Goal: Transaction & Acquisition: Subscribe to service/newsletter

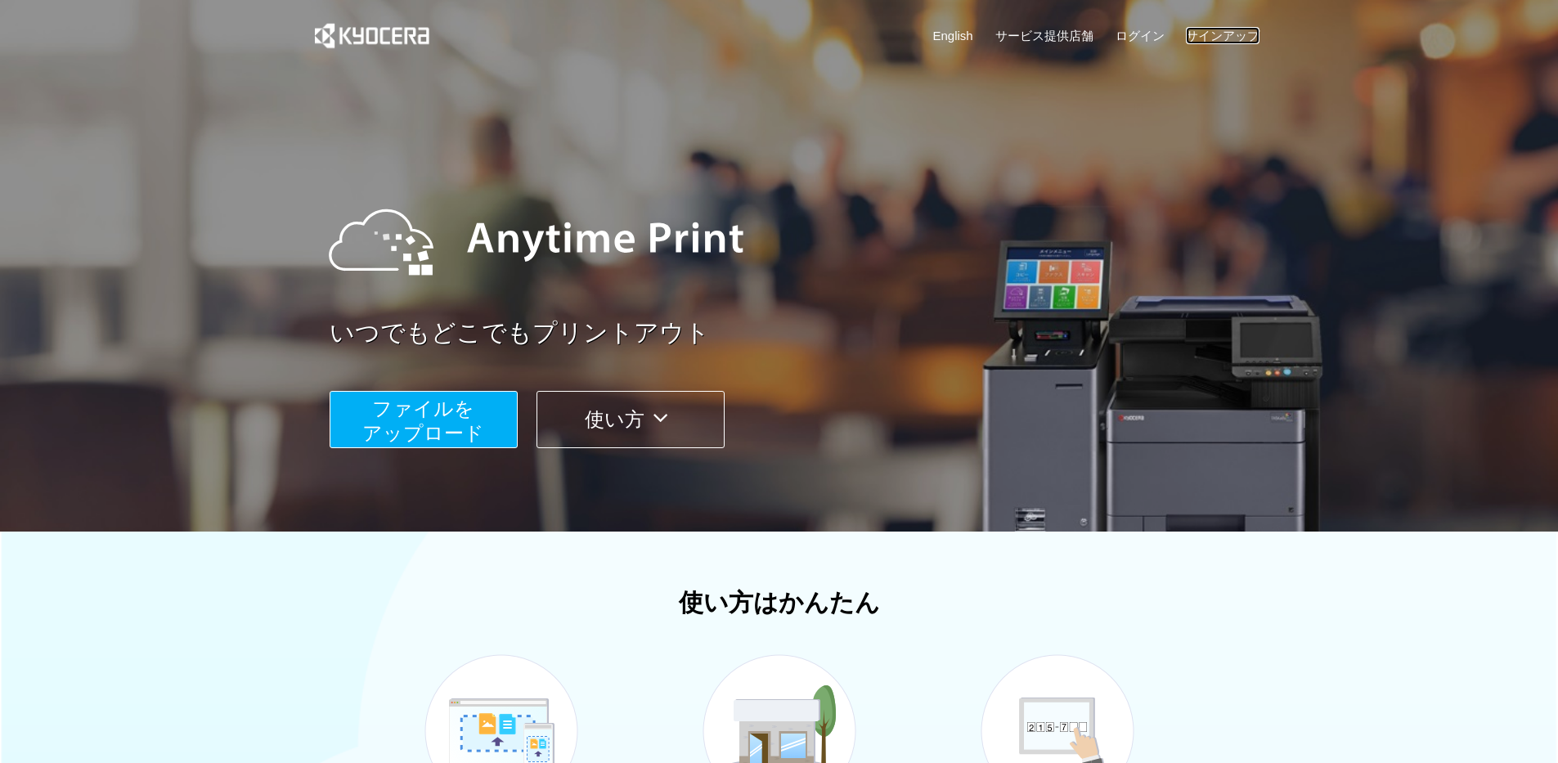
click at [1220, 41] on link "サインアップ" at bounding box center [1223, 35] width 74 height 17
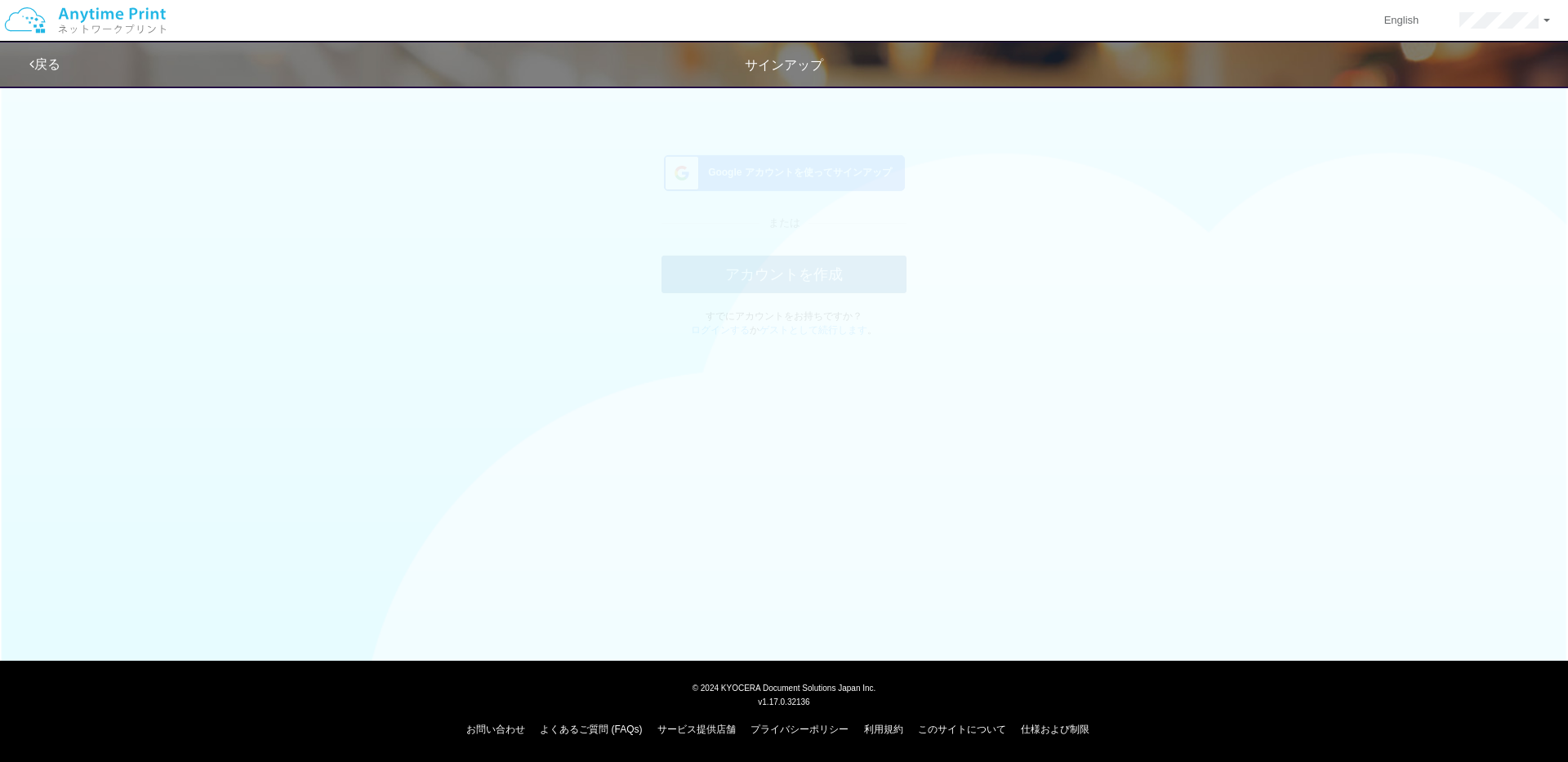
click at [828, 182] on span "Google アカウントを使ってサインアップ" at bounding box center [796, 188] width 191 height 14
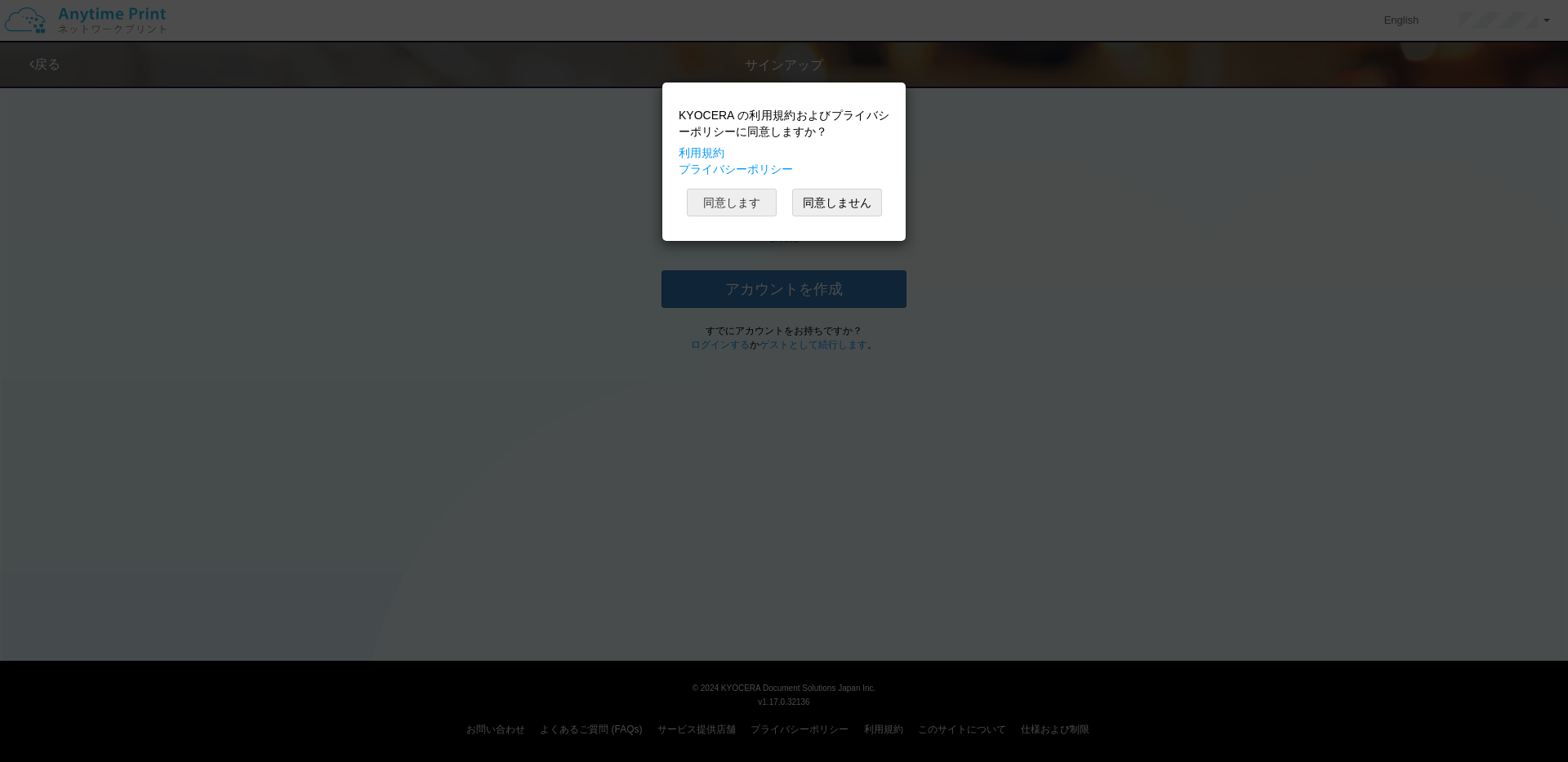
click at [725, 205] on button "同意します" at bounding box center [732, 203] width 90 height 28
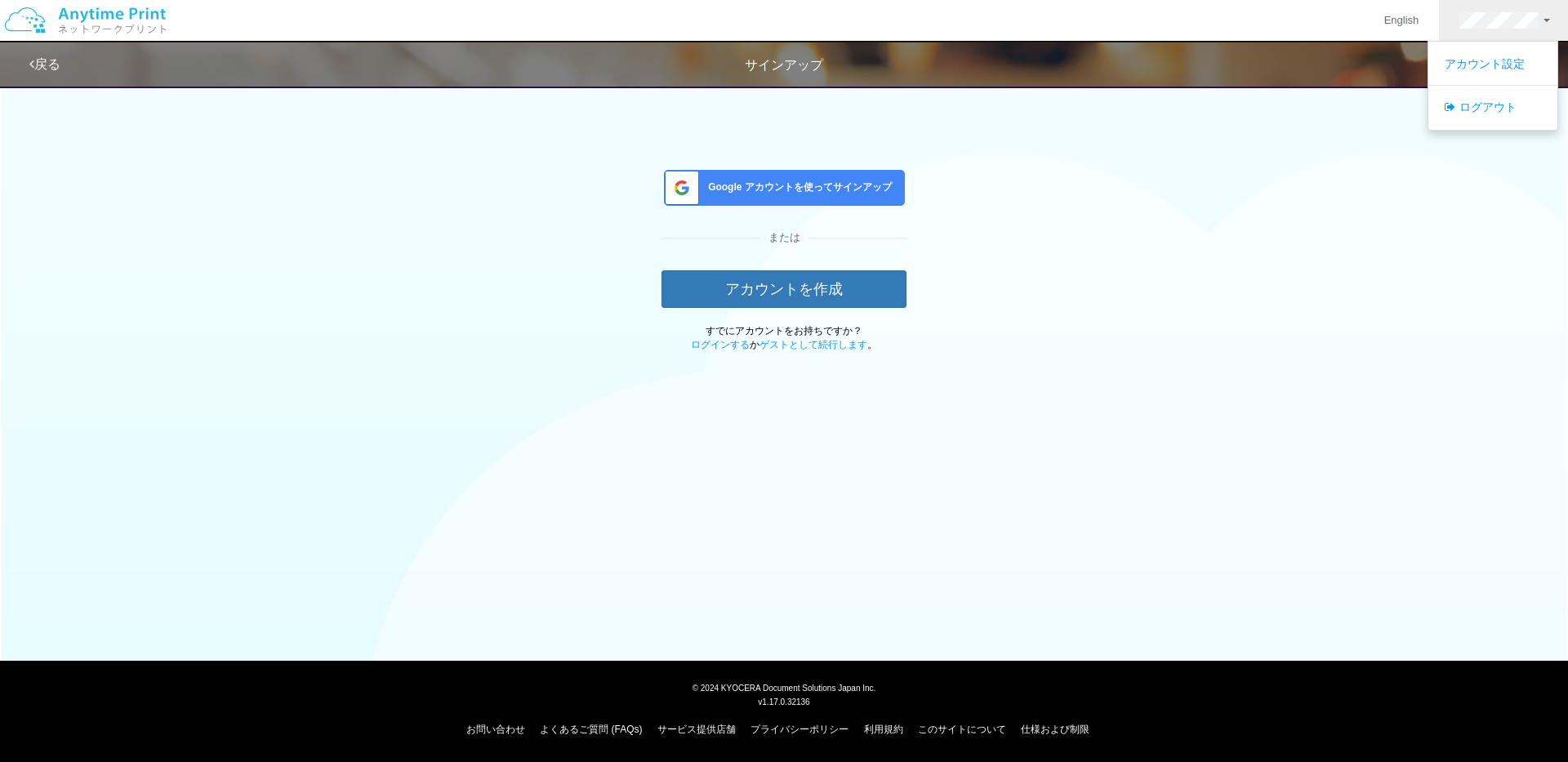
click at [1222, 316] on div "Google アカウントを使ってサインアップ または アカウントを作成 すでにアカウントをお持ちですか？ ログインする か ゲストとして続行します 。" at bounding box center [784, 215] width 956 height 276
click at [116, 20] on img at bounding box center [85, 20] width 174 height 57
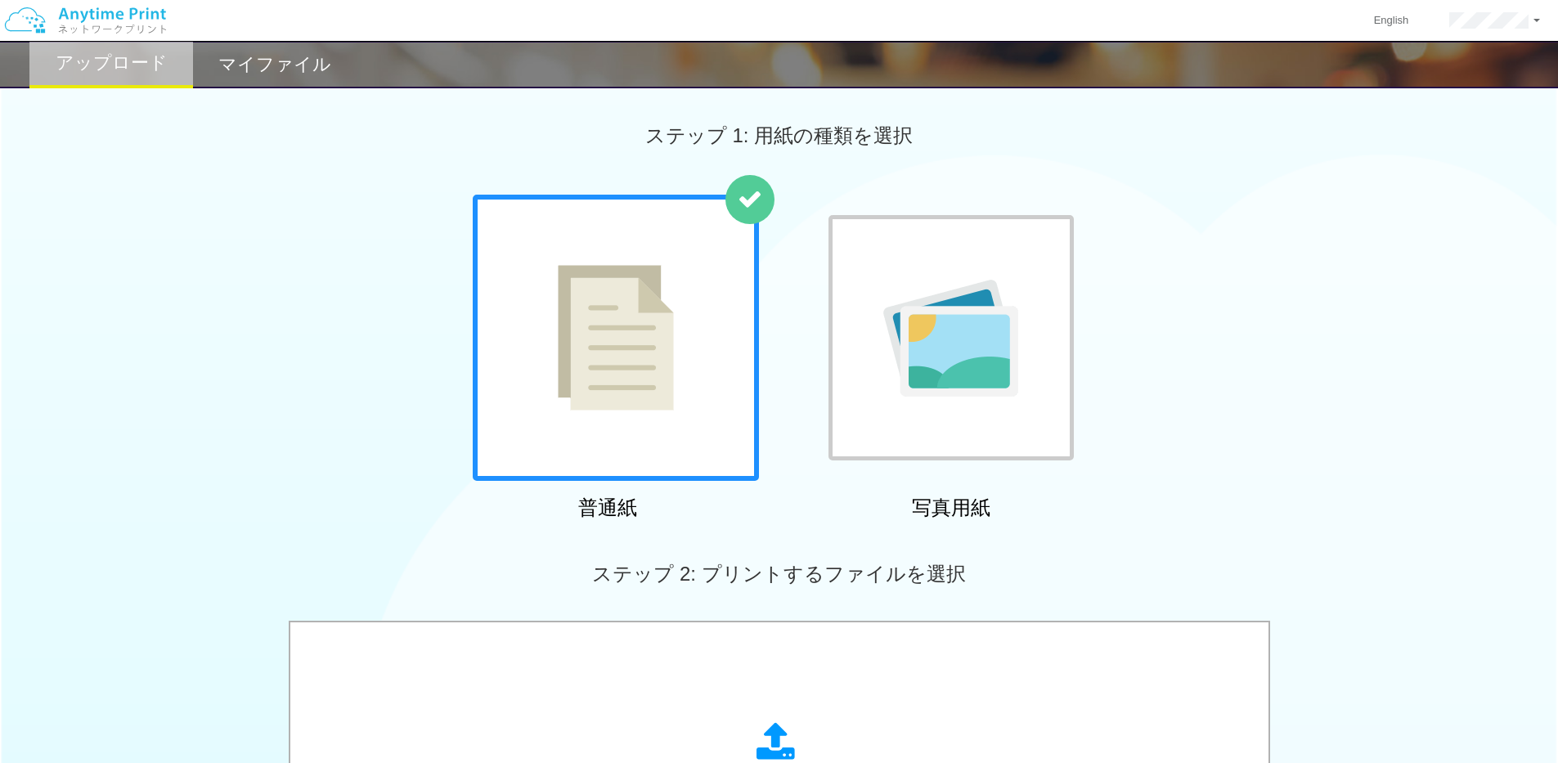
click at [300, 65] on h2 "マイファイル" at bounding box center [274, 65] width 113 height 20
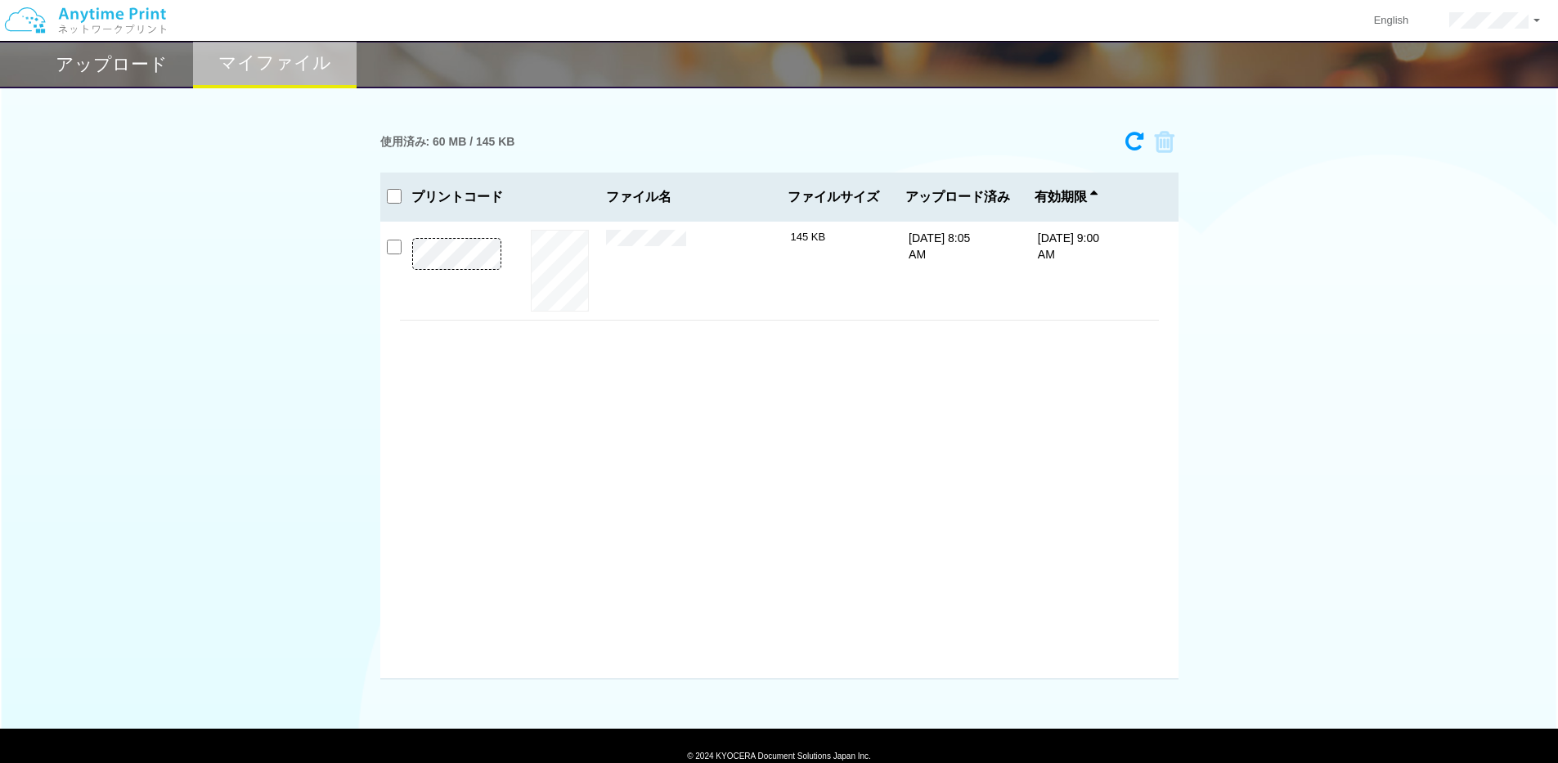
click at [385, 252] on div "プレビュー × [DATE]pdf 145 KB [DATE] 8:05 AM [DATE] 9:00 AM" at bounding box center [779, 451] width 798 height 458
click at [393, 250] on input "checkbox" at bounding box center [394, 247] width 15 height 15
click at [1160, 137] on icon at bounding box center [1158, 142] width 31 height 25
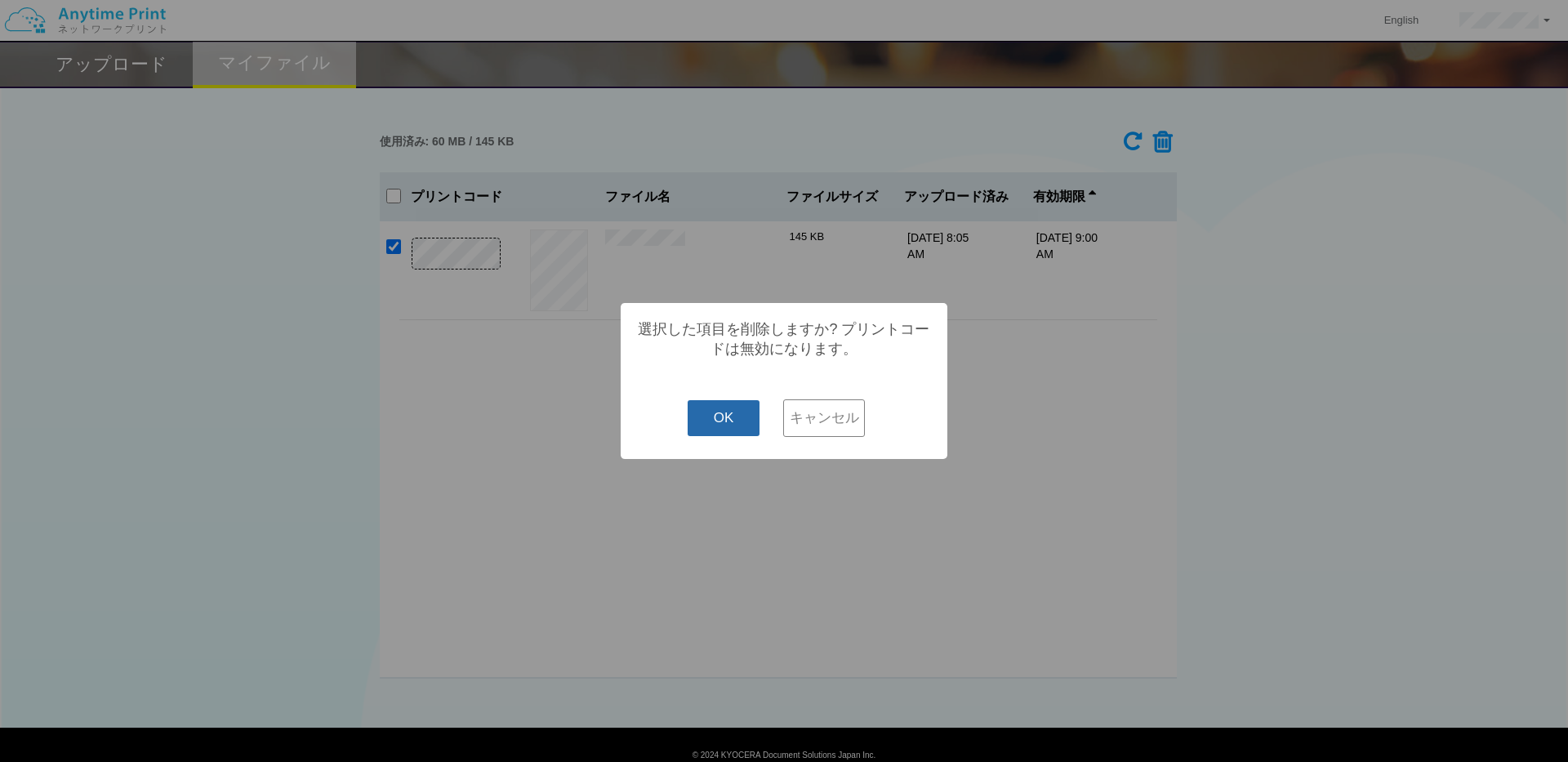
click at [741, 417] on button "OK" at bounding box center [724, 418] width 73 height 36
checkbox input "false"
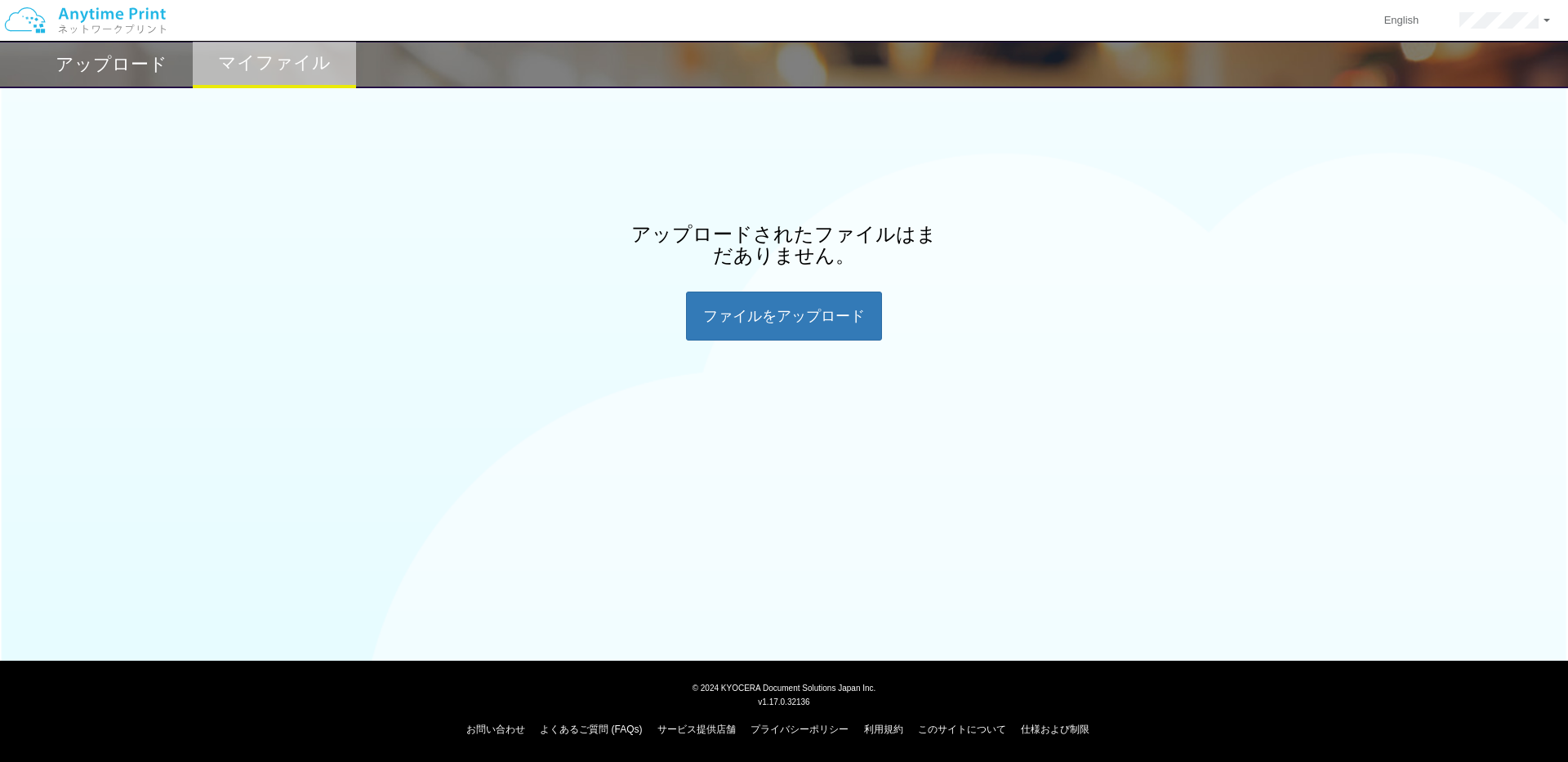
click at [1331, 343] on div "アップロード マイファイル アップロードされたファイルはまだありません。 ファイルを​​アップロード" at bounding box center [784, 232] width 1568 height 463
